Goal: Task Accomplishment & Management: Manage account settings

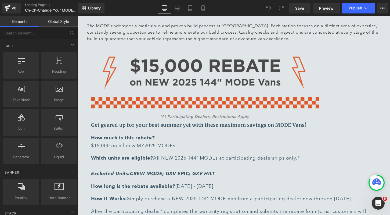
scroll to position [1962, 0]
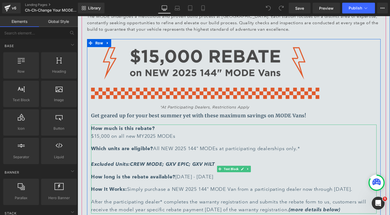
click at [193, 176] on span "[DATE] - [DATE]" at bounding box center [195, 177] width 38 height 6
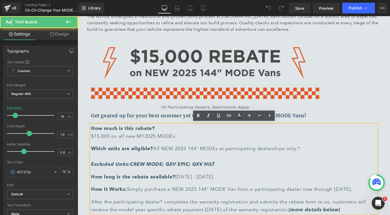
click at [213, 174] on span "[DATE] - [DATE]" at bounding box center [195, 177] width 38 height 6
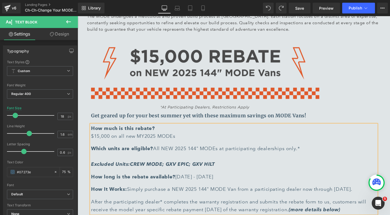
click at [185, 175] on span "[DATE] - [DATE]" at bounding box center [195, 177] width 38 height 6
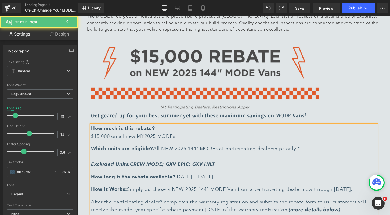
drag, startPoint x: 224, startPoint y: 173, endPoint x: 214, endPoint y: 174, distance: 9.4
click at [213, 174] on span "[DATE] - [DATE]" at bounding box center [195, 177] width 38 height 6
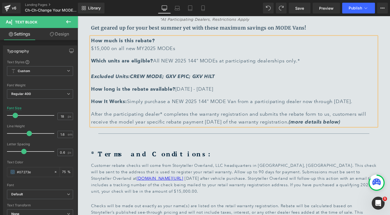
scroll to position [2050, 0]
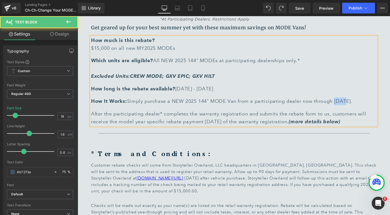
drag, startPoint x: 343, startPoint y: 98, endPoint x: 334, endPoint y: 98, distance: 9.9
click at [334, 98] on p "How It Works: Simply purchase a NEW 2025 144" MODE Van from a participating dea…" at bounding box center [234, 101] width 286 height 8
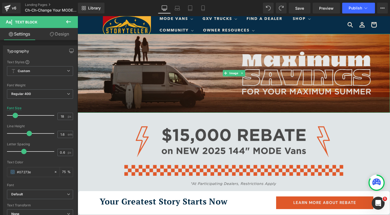
scroll to position [14, 0]
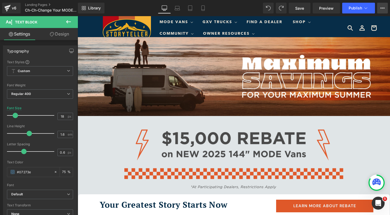
click at [382, 9] on icon at bounding box center [383, 8] width 4 height 4
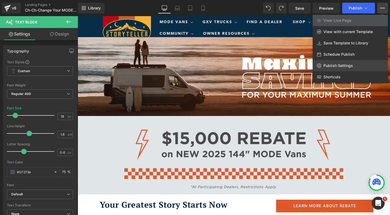
click at [354, 63] on link "Publish Settings" at bounding box center [350, 65] width 75 height 11
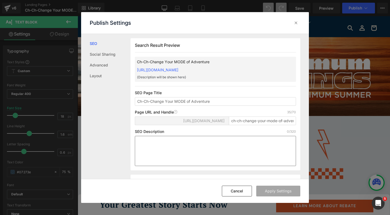
scroll to position [0, 0]
drag, startPoint x: 222, startPoint y: 108, endPoint x: 165, endPoint y: 107, distance: 57.0
click at [165, 105] on input "Ch-Ch-Change Your MODE of Adventure" at bounding box center [215, 101] width 161 height 9
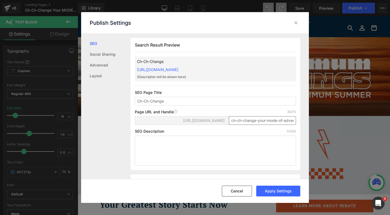
type input "Ch-Ch-Change Your MODE of Adventure"
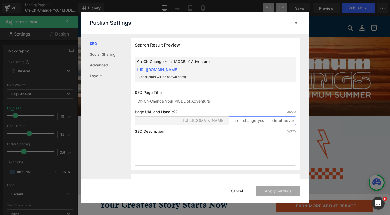
drag, startPoint x: 267, startPoint y: 126, endPoint x: 227, endPoint y: 124, distance: 40.1
click at [227, 124] on div "[URL][DOMAIN_NAME] ch-ch-change-your-mode-of-adventure" at bounding box center [215, 122] width 161 height 13
type input "ch-ch-change-your-mode-of-adventure"
click at [262, 125] on input "ch-ch-change-your-mode-of-adventure" at bounding box center [262, 120] width 67 height 9
drag, startPoint x: 255, startPoint y: 126, endPoint x: 267, endPoint y: 125, distance: 11.6
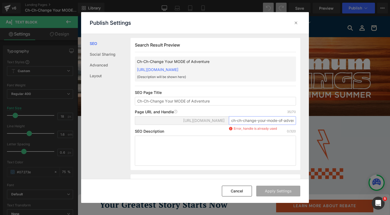
click at [267, 125] on input "ch-ch-change-your-mode-of-adventure" at bounding box center [262, 120] width 67 height 9
click at [236, 190] on button "Cancel" at bounding box center [237, 190] width 30 height 11
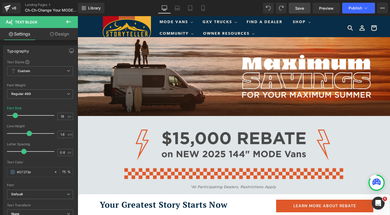
click at [298, 11] on span "Save" at bounding box center [299, 8] width 9 height 6
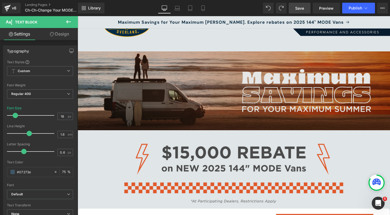
scroll to position [56, 0]
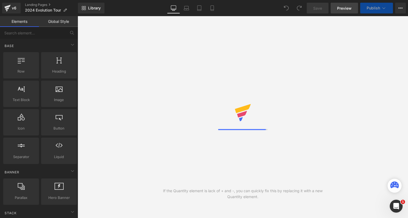
click at [342, 9] on span "Preview" at bounding box center [344, 8] width 15 height 6
click at [342, 8] on span "Preview" at bounding box center [344, 8] width 15 height 6
